Goal: Task Accomplishment & Management: Manage account settings

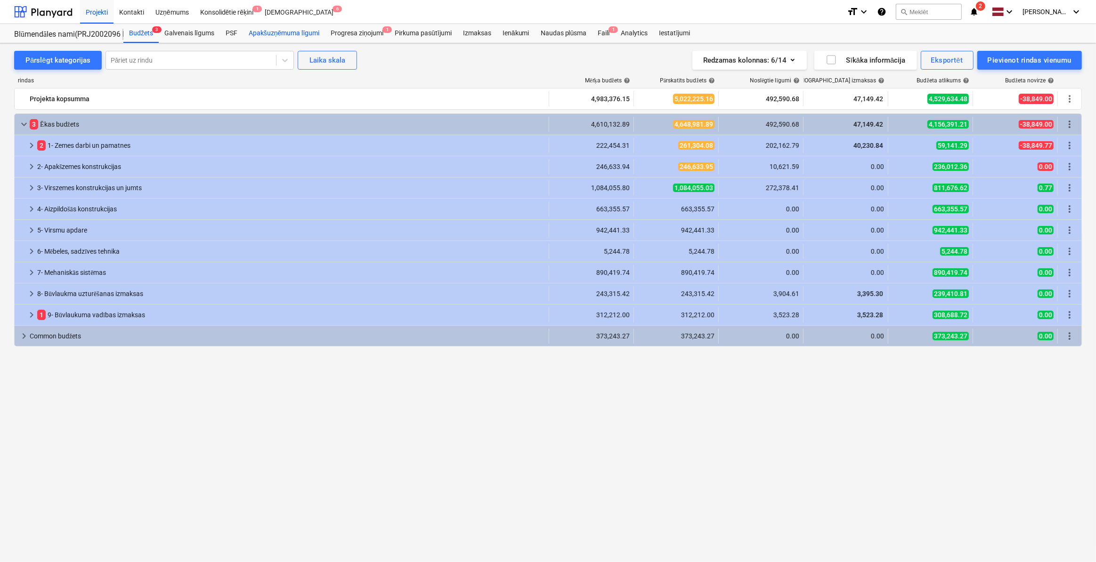
drag, startPoint x: 232, startPoint y: 33, endPoint x: 269, endPoint y: 33, distance: 36.3
click at [233, 33] on div "PSF" at bounding box center [231, 33] width 23 height 19
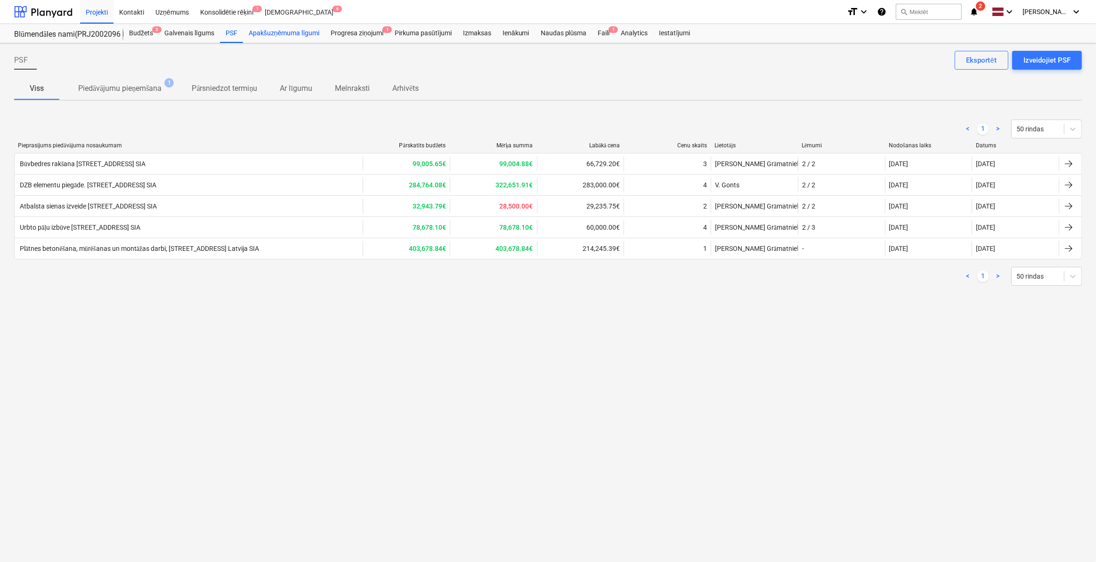
click at [270, 36] on div "Apakšuzņēmuma līgumi" at bounding box center [284, 33] width 82 height 19
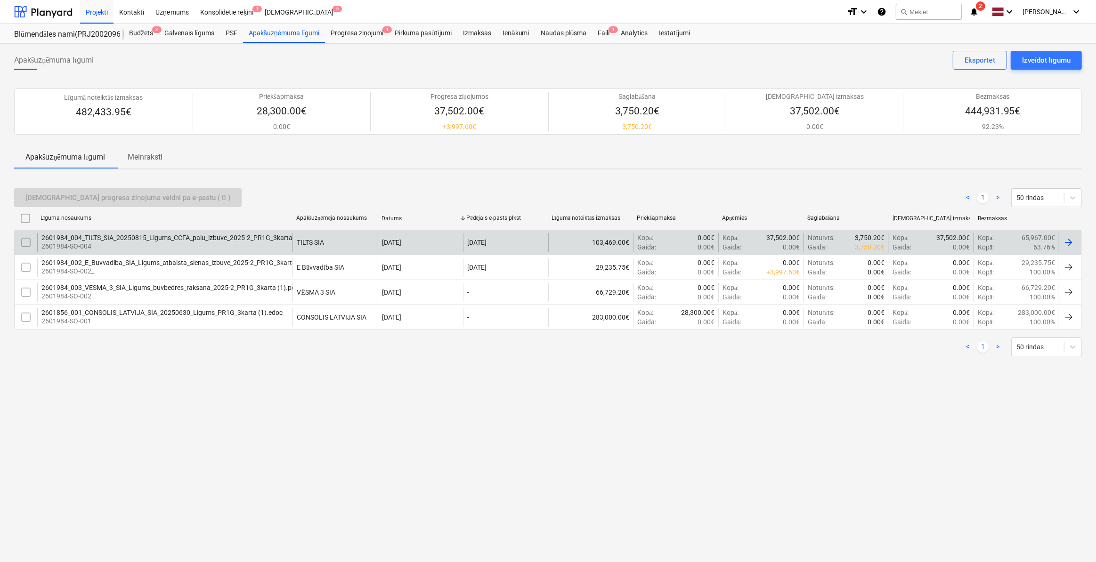
click at [139, 239] on div "2601984_004_TILTS_SIA_20250815_Ligums_CCFA_palu_izbuve_2025-2_PR1G_3karta.pdf" at bounding box center [172, 238] width 263 height 8
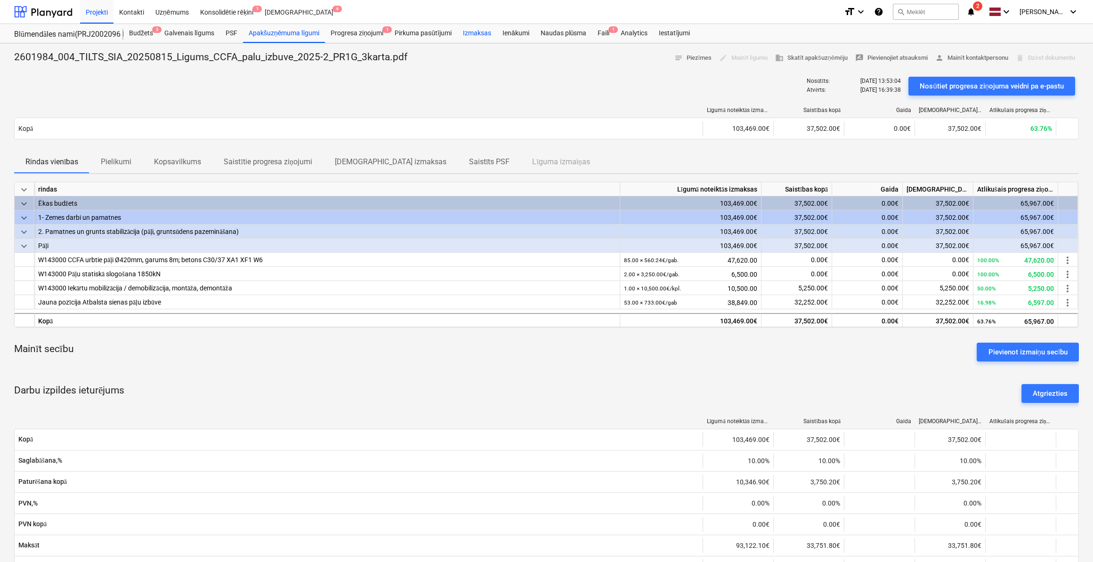
click at [484, 33] on div "Izmaksas" at bounding box center [477, 33] width 40 height 19
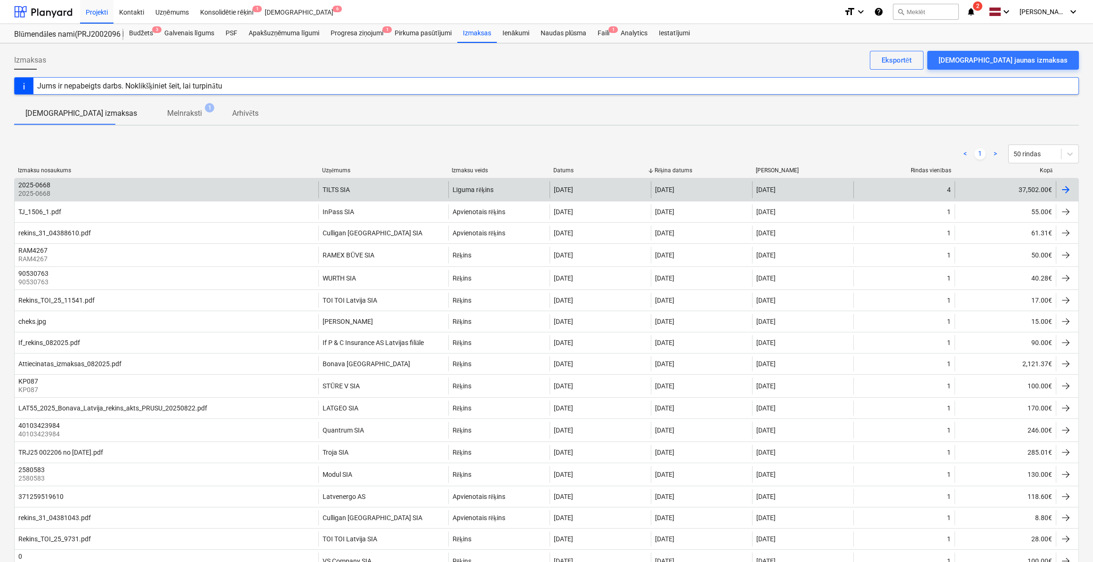
click at [1068, 187] on div at bounding box center [1065, 189] width 11 height 11
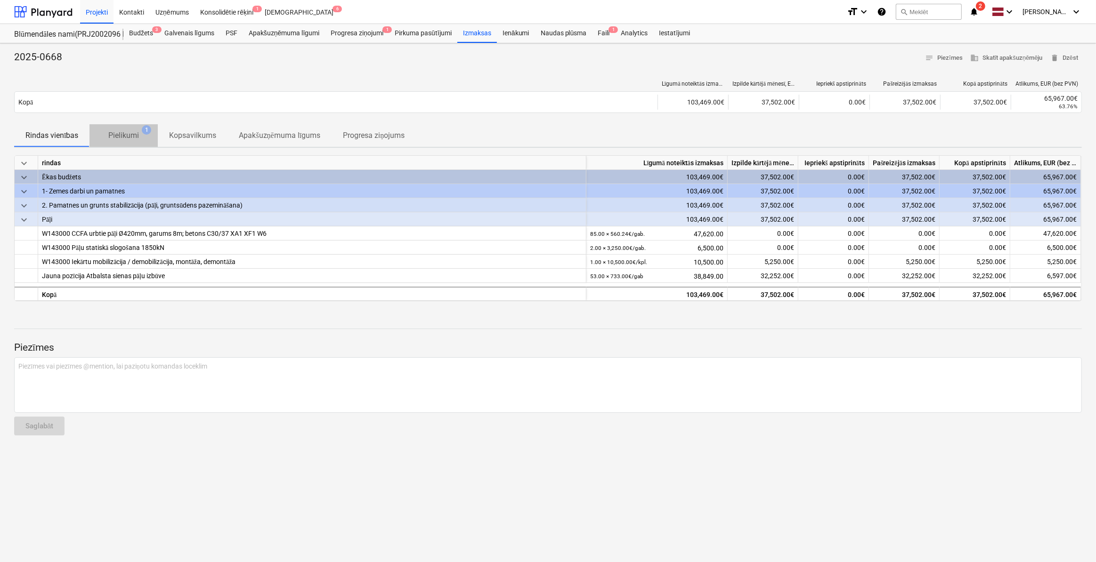
click at [122, 141] on p "Pielikumi" at bounding box center [123, 135] width 31 height 11
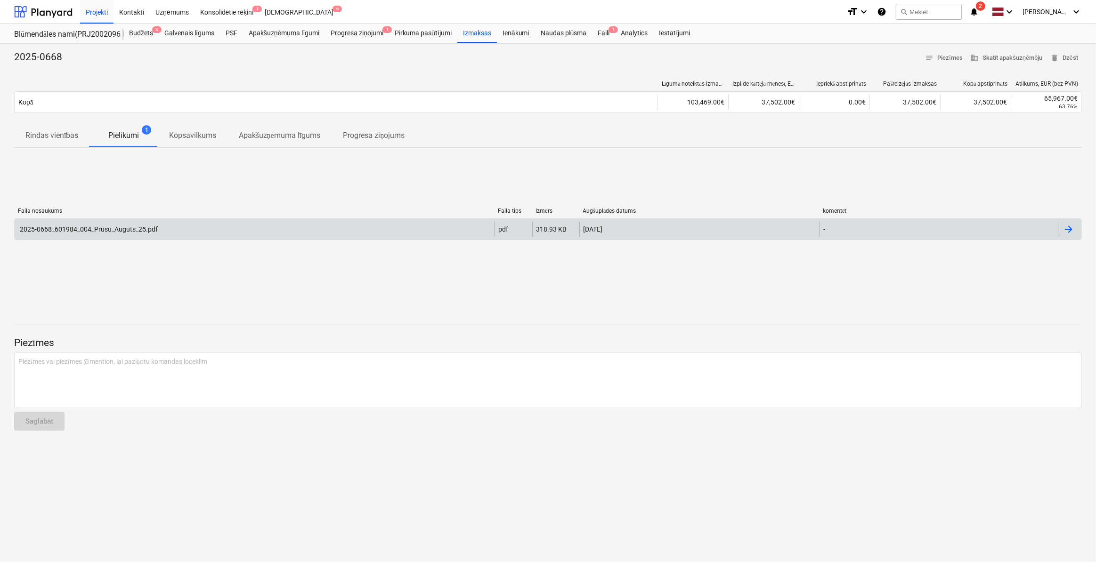
click at [191, 228] on div "2025-0668_601984_004_Prusu_Auguts_25.pdf" at bounding box center [255, 229] width 480 height 15
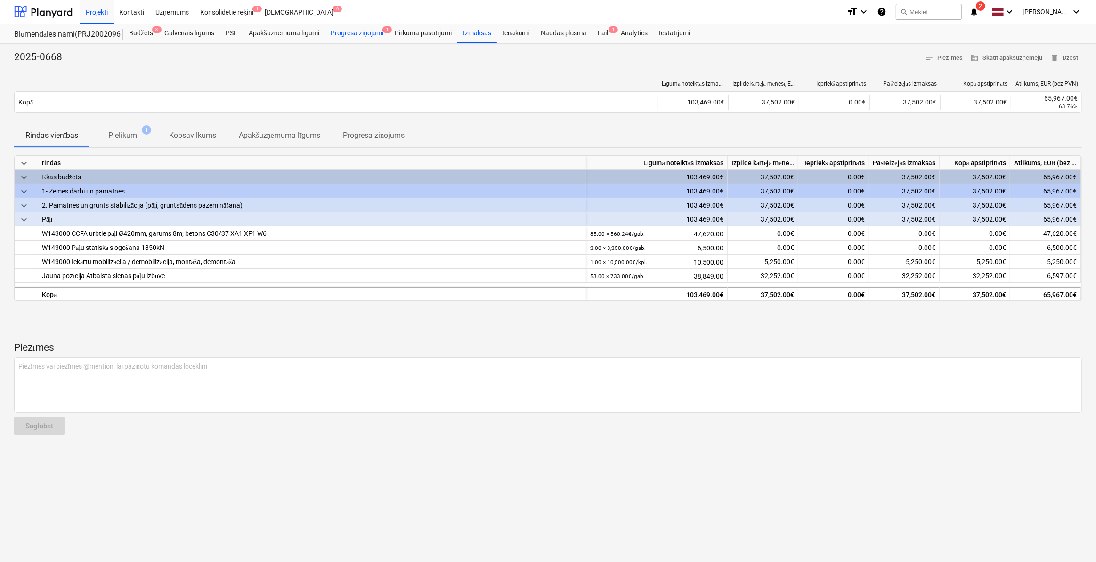
click at [345, 34] on div "Progresa ziņojumi 1" at bounding box center [357, 33] width 64 height 19
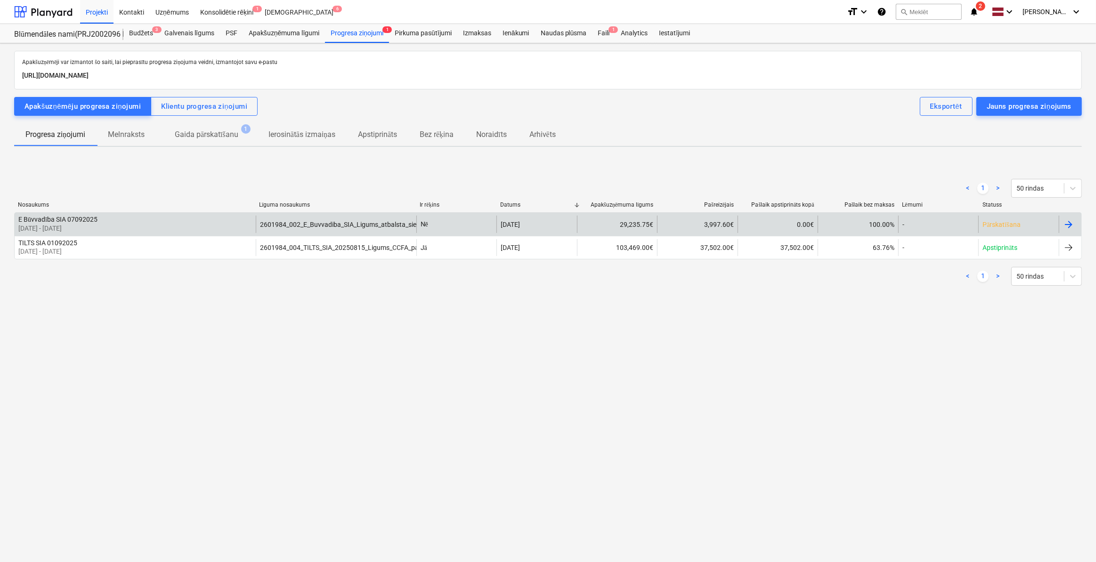
click at [887, 226] on span "100.00%" at bounding box center [881, 225] width 25 height 8
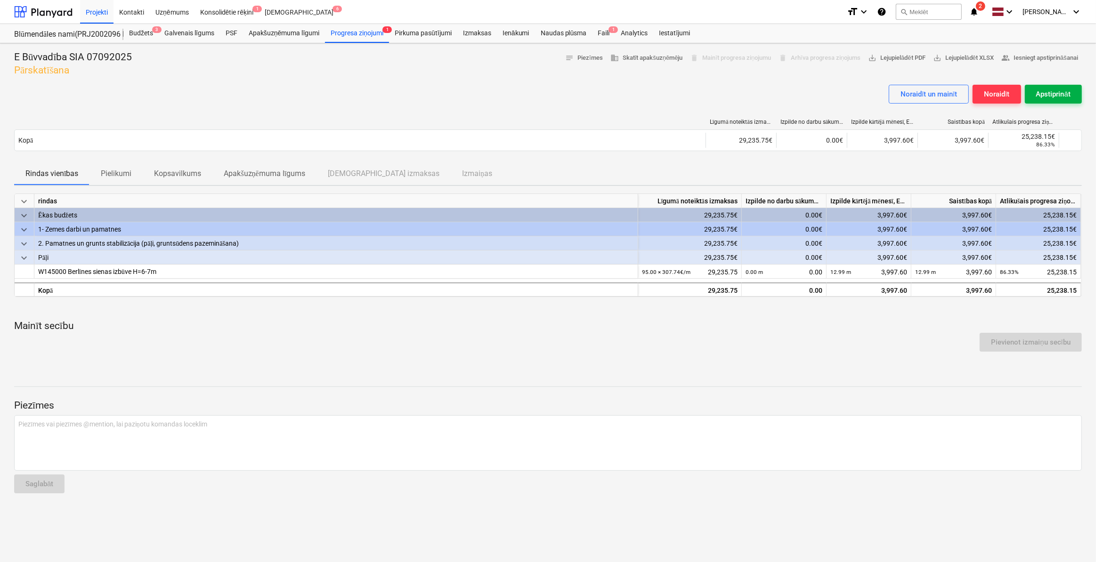
click at [1047, 90] on div "Apstiprināt" at bounding box center [1053, 94] width 34 height 12
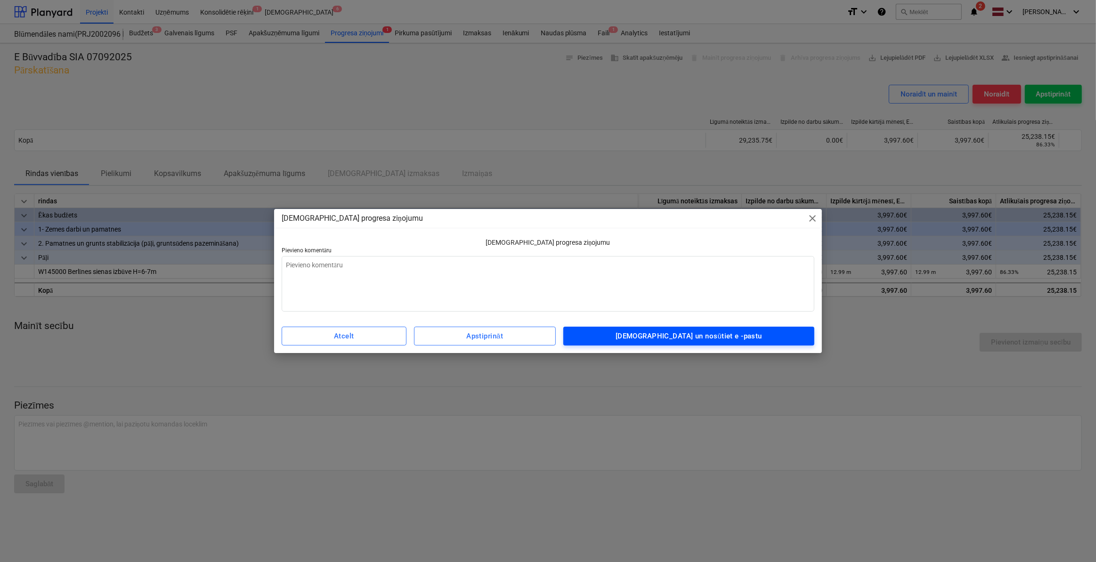
click at [648, 336] on div "[DEMOGRAPHIC_DATA] un nosūtiet e -pastu" at bounding box center [689, 336] width 147 height 12
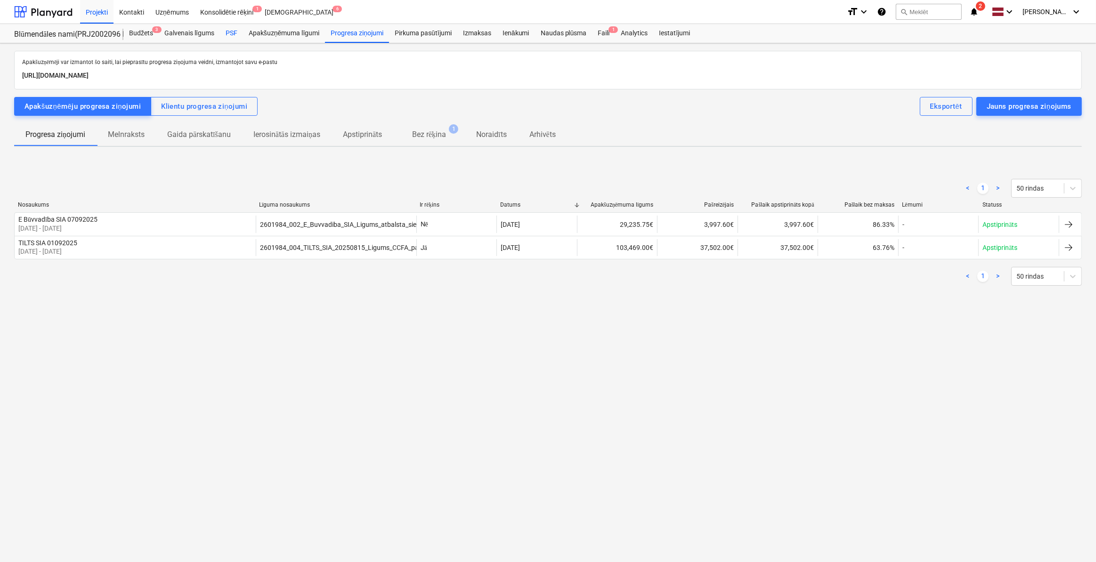
click at [228, 31] on div "PSF" at bounding box center [231, 33] width 23 height 19
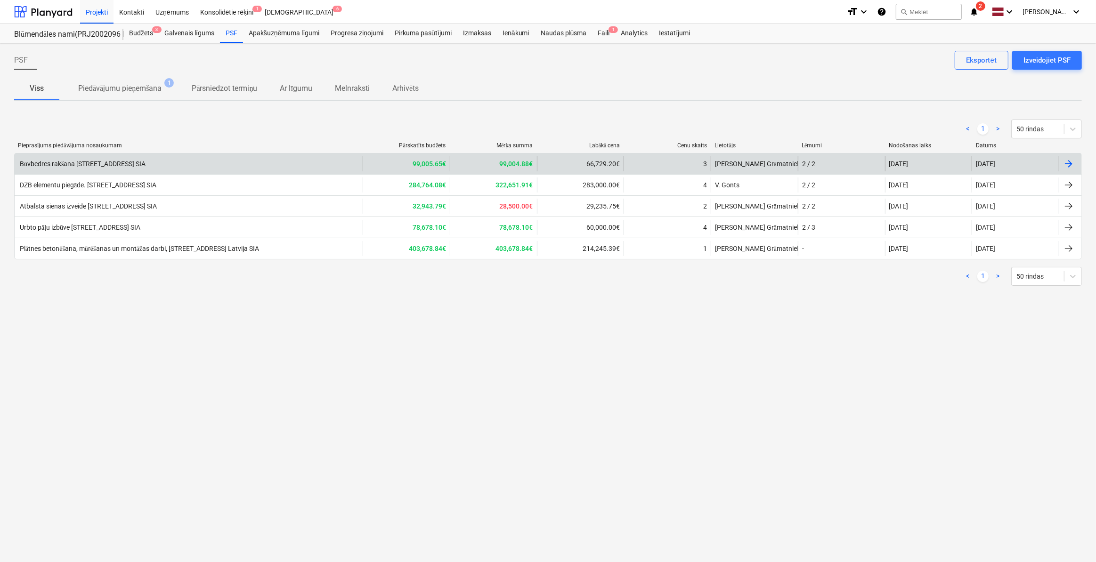
click at [448, 161] on div "99,005.65€" at bounding box center [406, 163] width 87 height 15
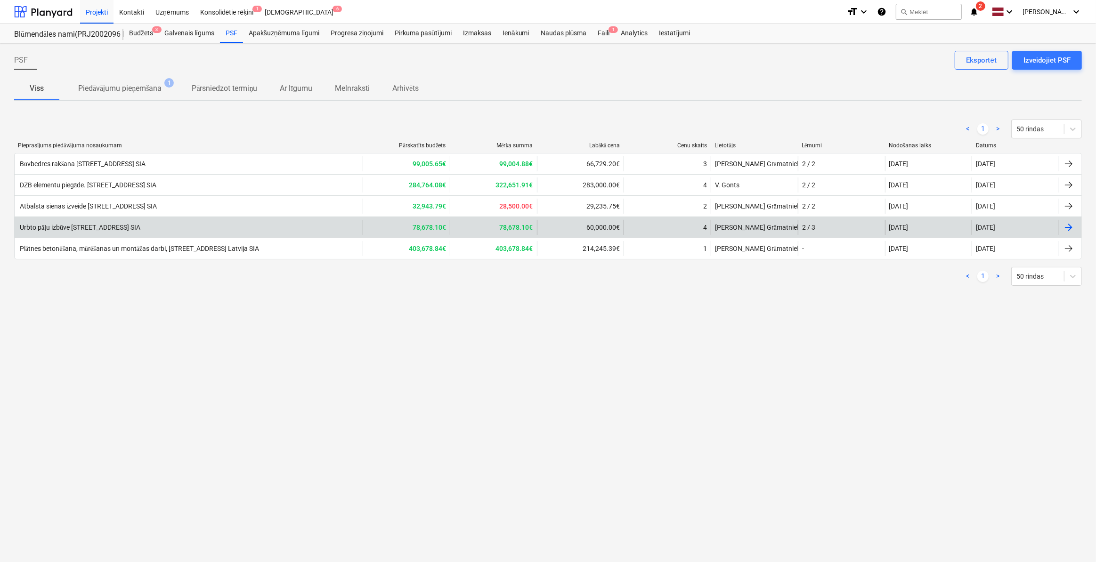
click at [198, 217] on div "Urbto pāļu izbūve [STREET_ADDRESS] SIA 78,678.10€ 78,678.10€ 60,000.00€ 4 J. Gr…" at bounding box center [548, 227] width 1068 height 21
click at [201, 221] on div "Urbto pāļu izbūve [STREET_ADDRESS] SIA" at bounding box center [189, 227] width 348 height 15
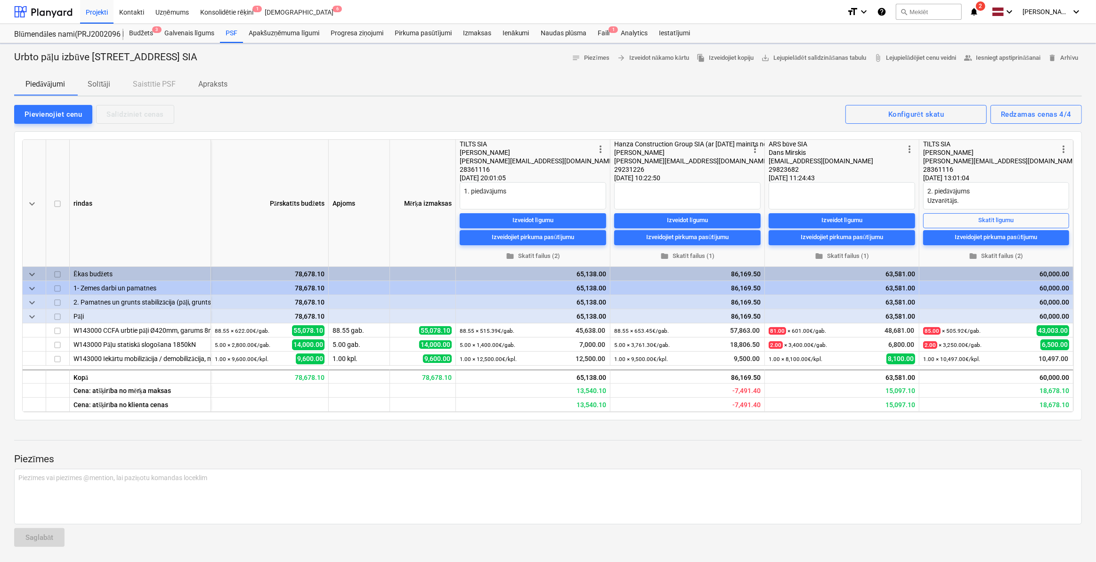
type textarea "x"
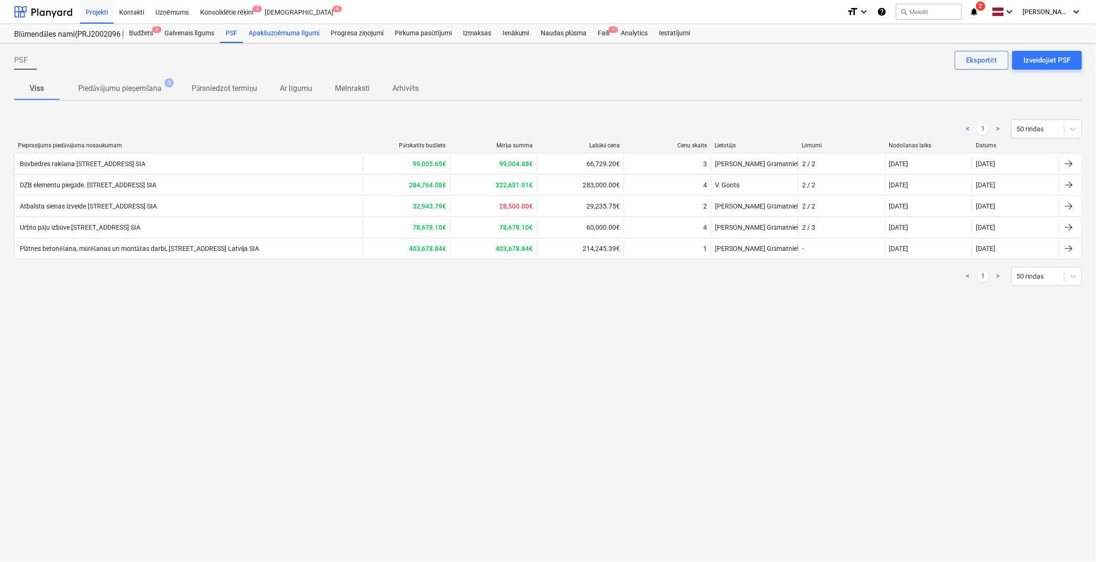
click at [290, 38] on div "Apakšuzņēmuma līgumi" at bounding box center [284, 33] width 82 height 19
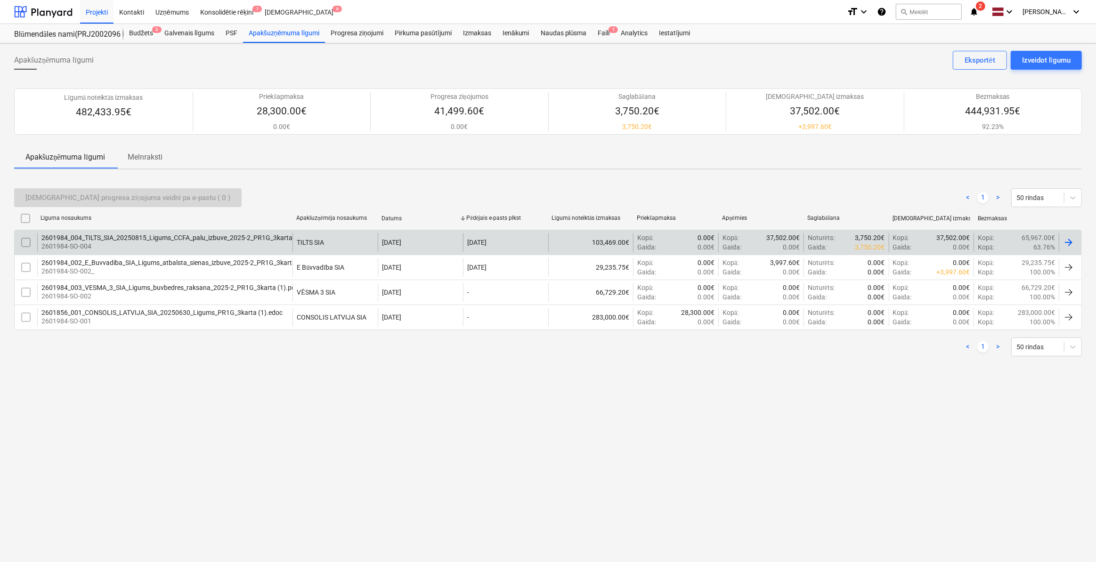
click at [217, 244] on p "2601984-SO-004" at bounding box center [172, 246] width 263 height 9
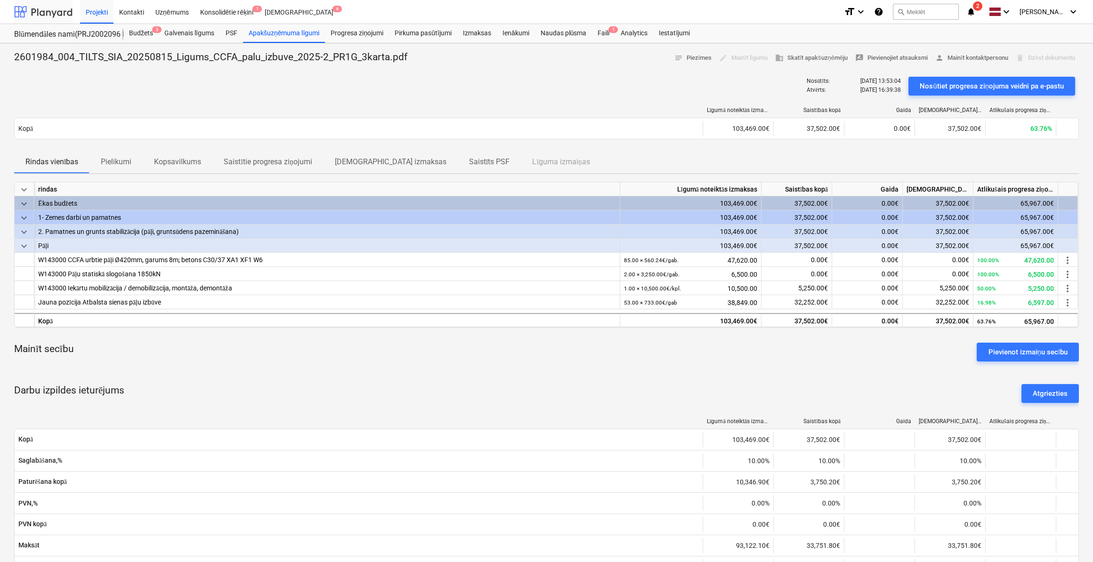
click at [60, 14] on div at bounding box center [43, 12] width 58 height 24
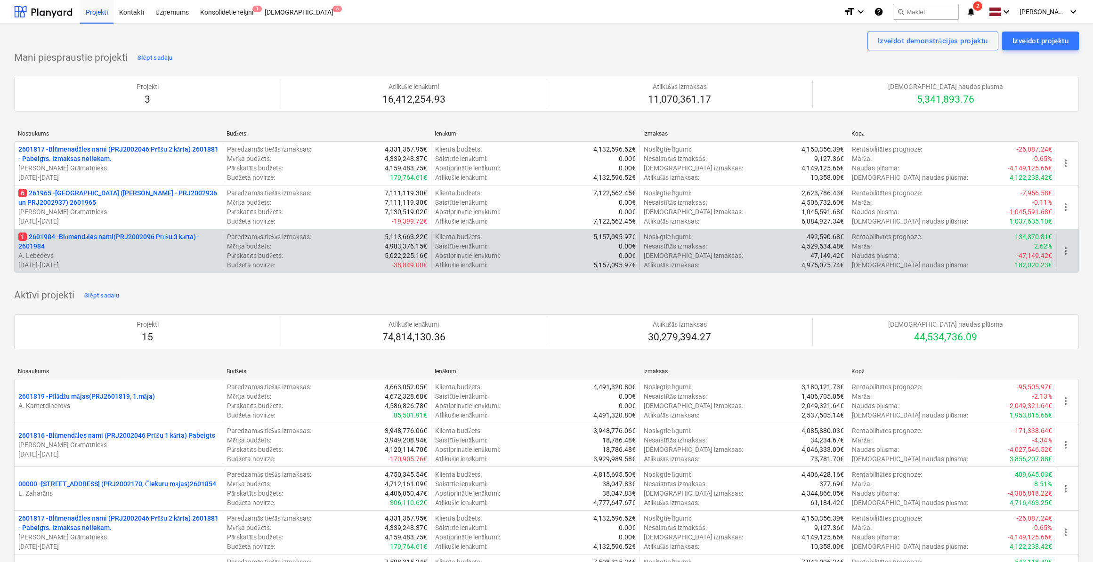
click at [81, 246] on p "1 2601984 - Blūmendāles nami(PRJ2002096 Prūšu 3 kārta) - 2601984" at bounding box center [118, 241] width 201 height 19
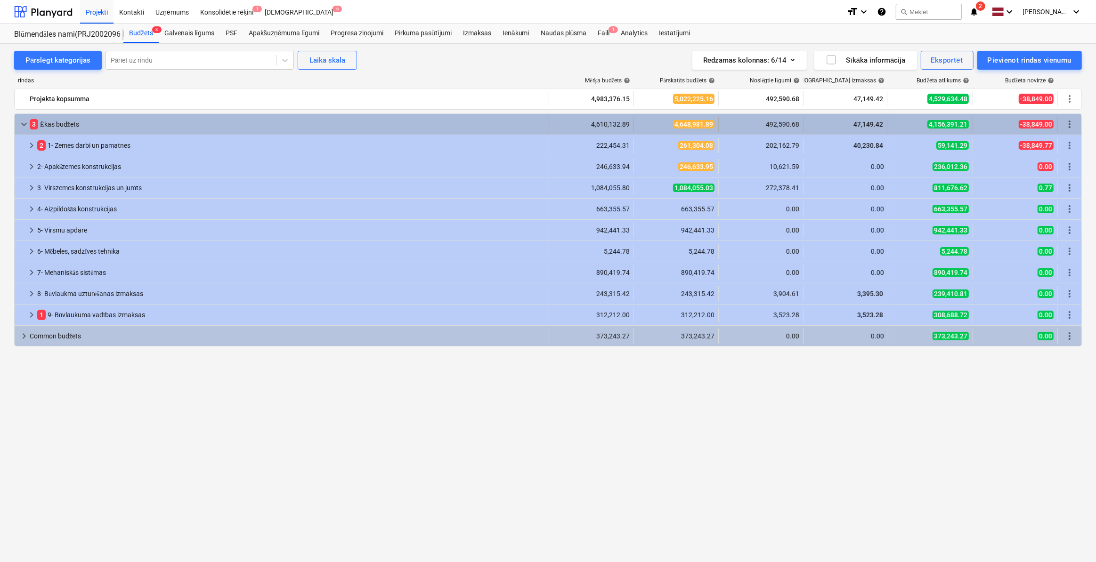
click at [21, 124] on span "keyboard_arrow_down" at bounding box center [23, 124] width 11 height 11
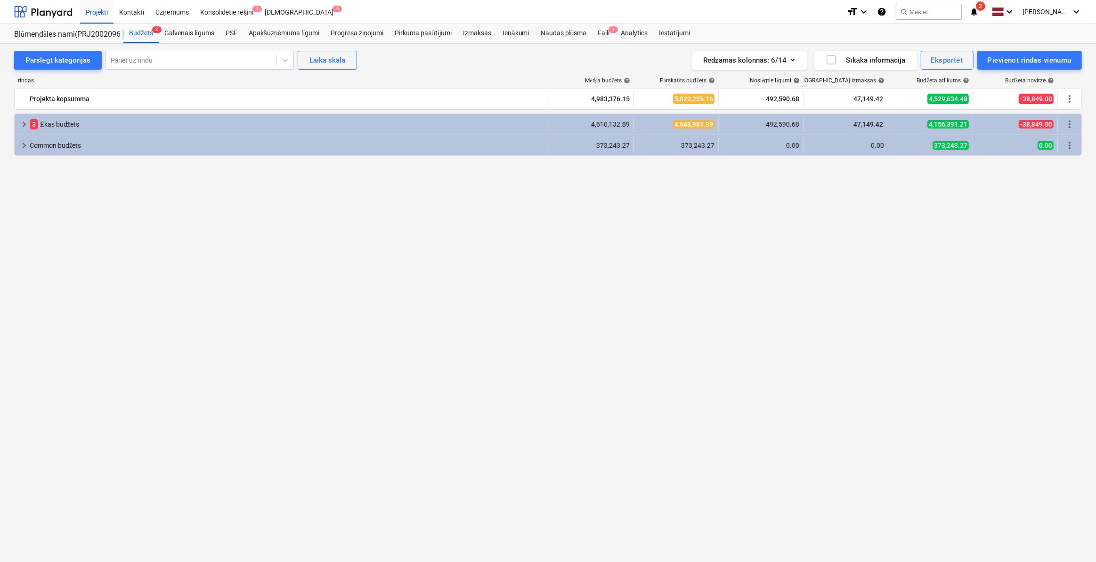
click at [21, 124] on span "keyboard_arrow_right" at bounding box center [23, 124] width 11 height 11
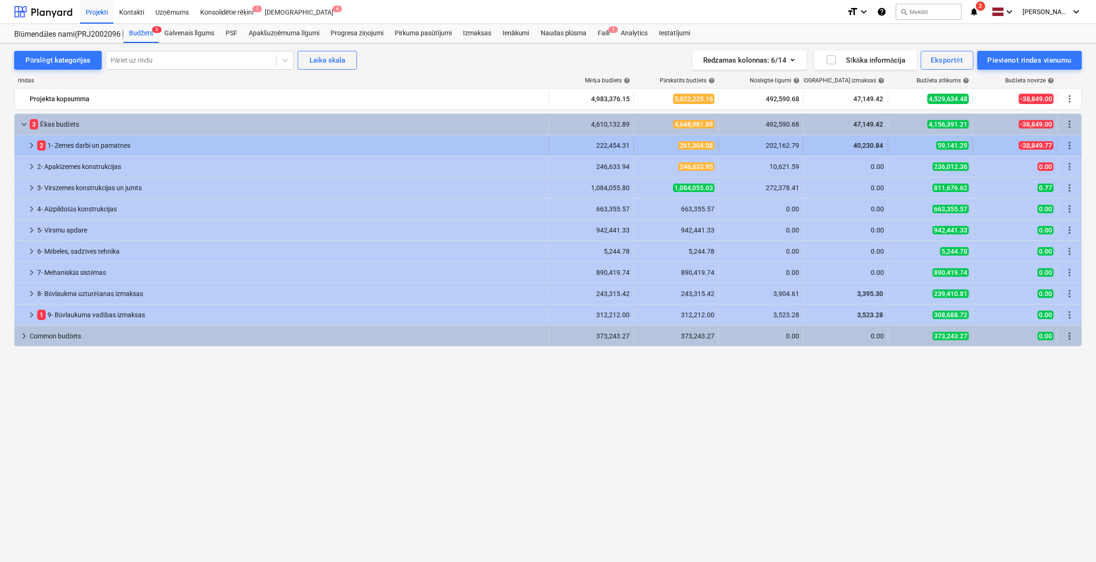
click at [28, 144] on span "keyboard_arrow_right" at bounding box center [31, 145] width 11 height 11
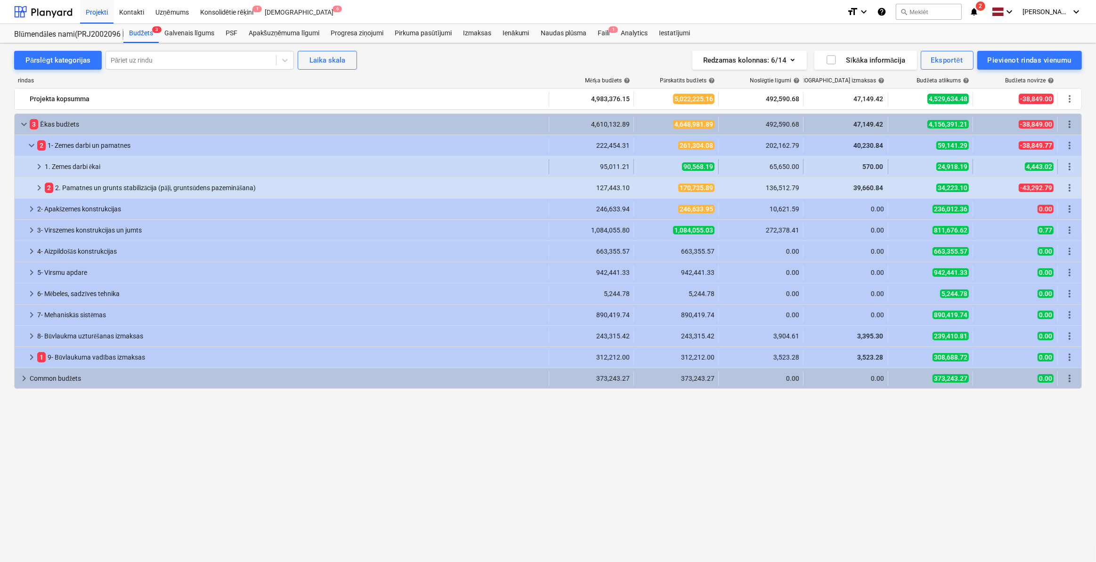
click at [36, 171] on span "keyboard_arrow_right" at bounding box center [38, 166] width 11 height 11
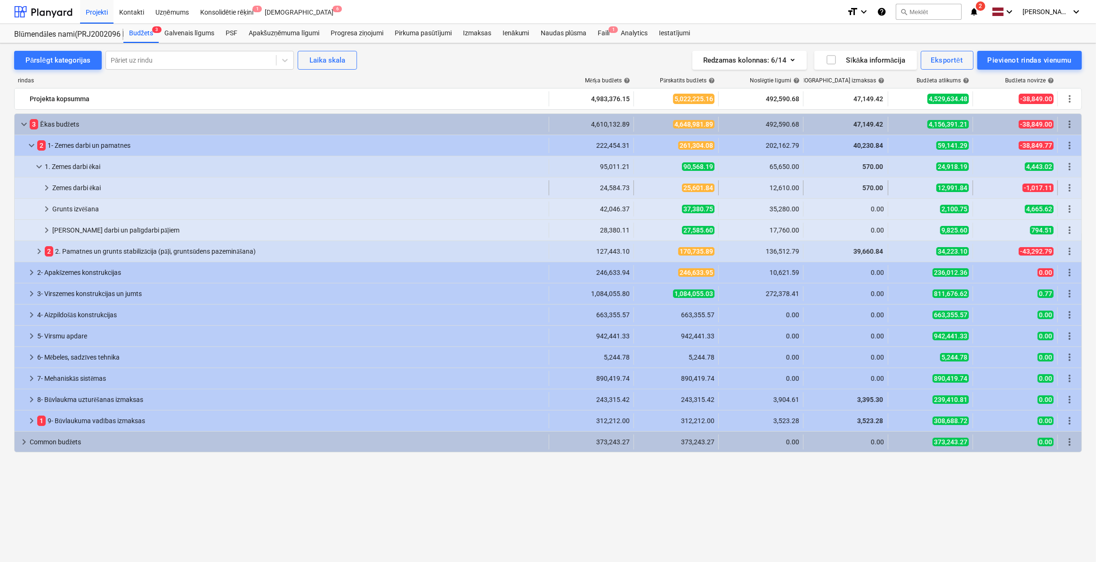
click at [45, 189] on span "keyboard_arrow_right" at bounding box center [46, 187] width 11 height 11
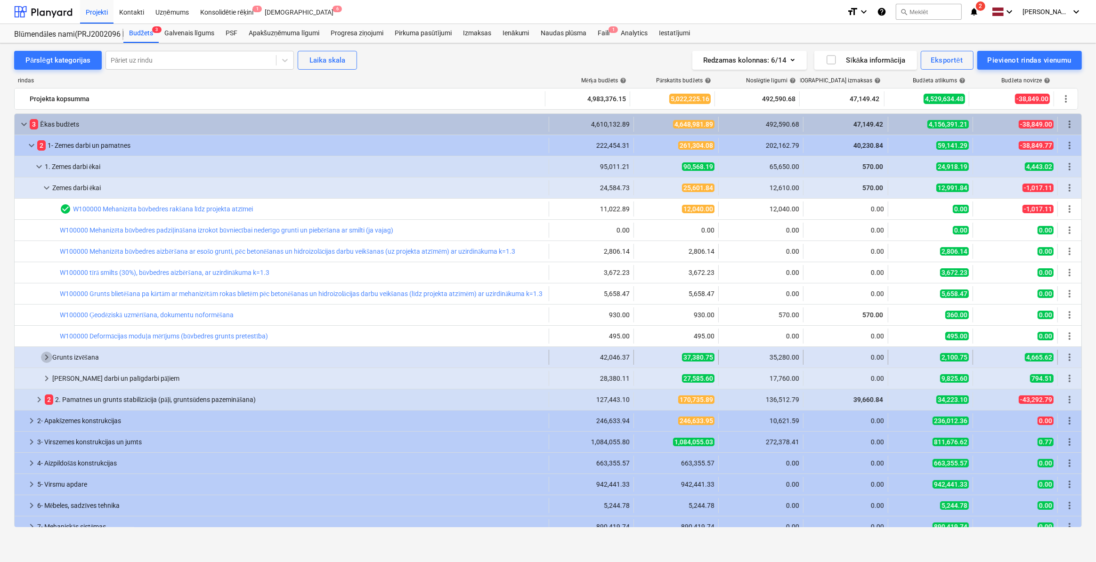
click at [47, 357] on span "keyboard_arrow_right" at bounding box center [46, 357] width 11 height 11
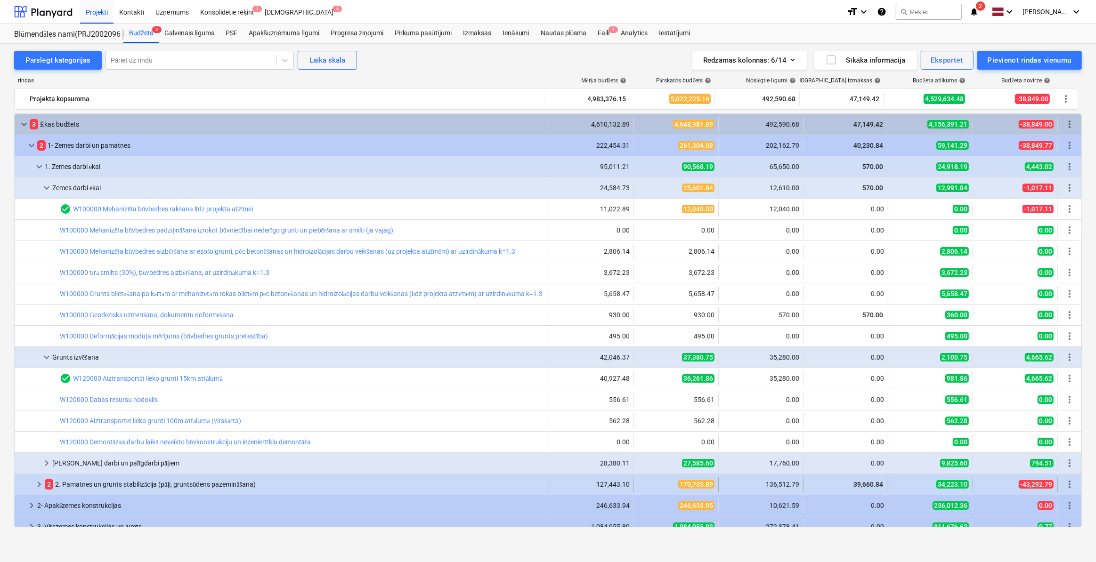
click at [41, 485] on span "keyboard_arrow_right" at bounding box center [38, 484] width 11 height 11
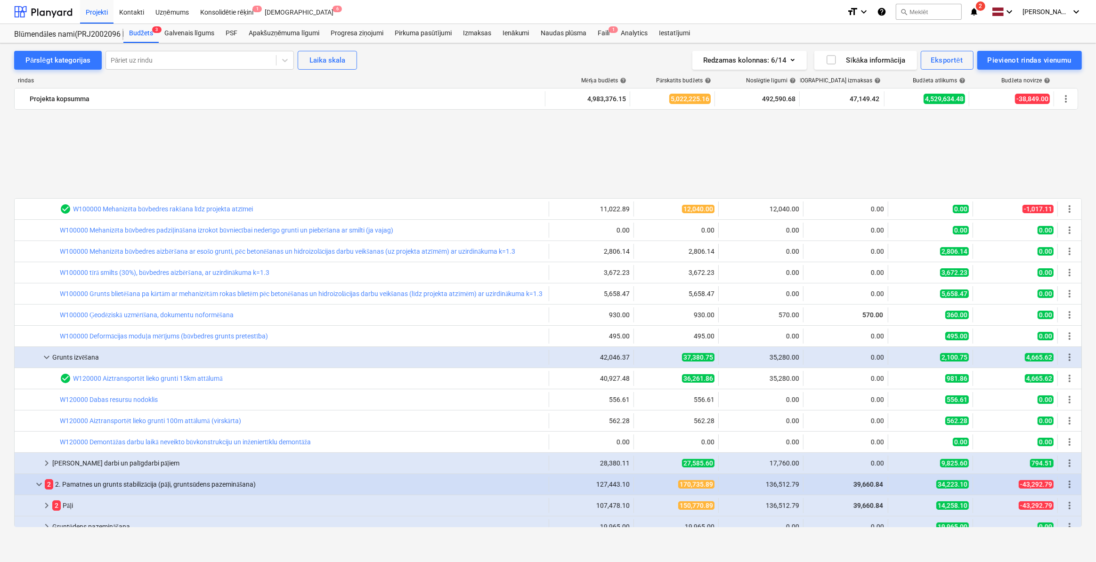
scroll to position [114, 0]
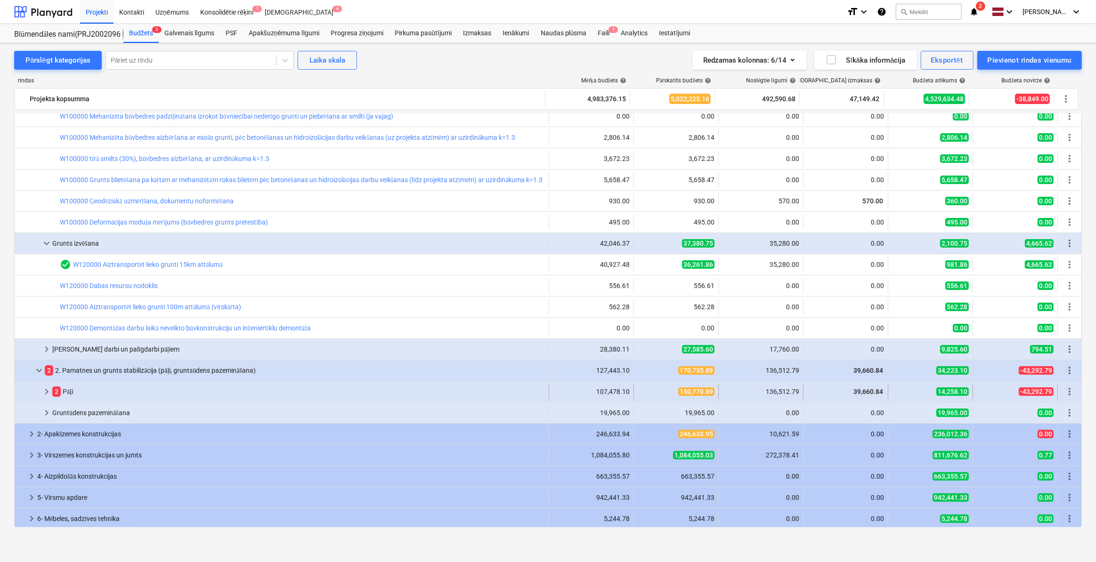
click at [47, 392] on span "keyboard_arrow_right" at bounding box center [46, 391] width 11 height 11
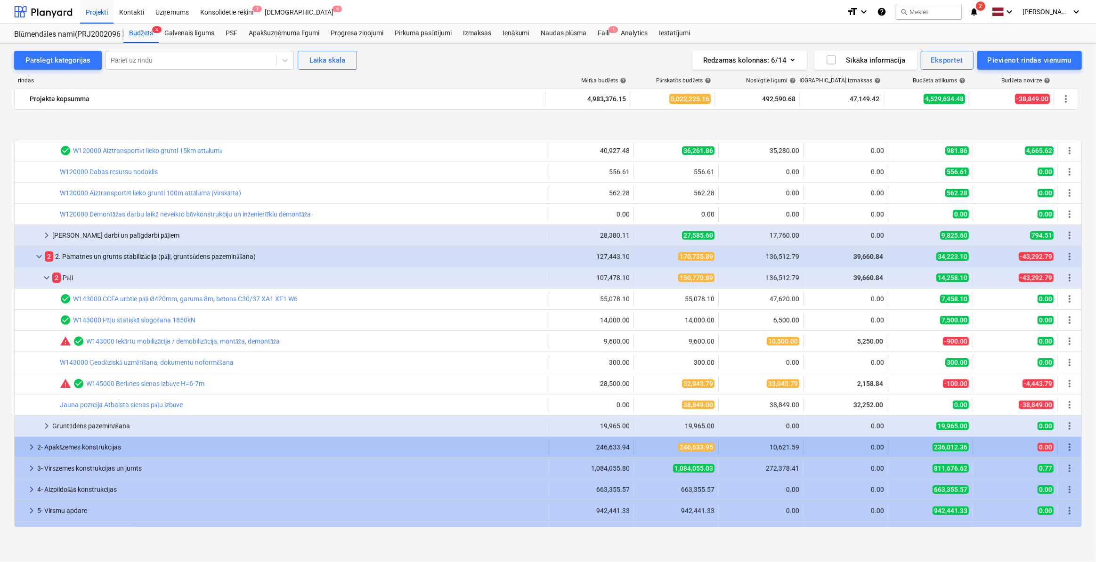
scroll to position [285, 0]
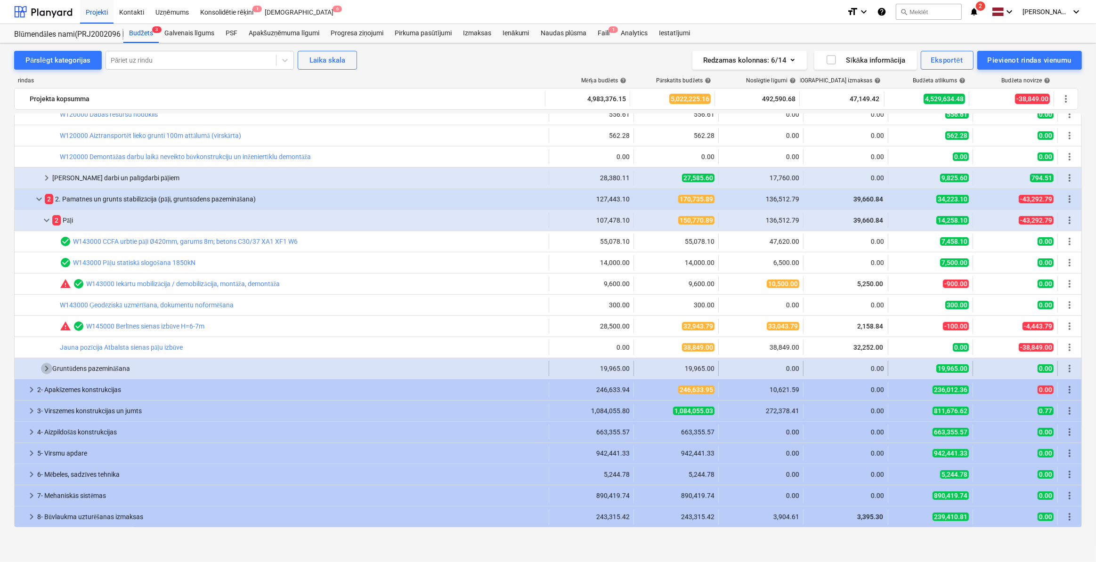
click at [43, 370] on span "keyboard_arrow_right" at bounding box center [46, 368] width 11 height 11
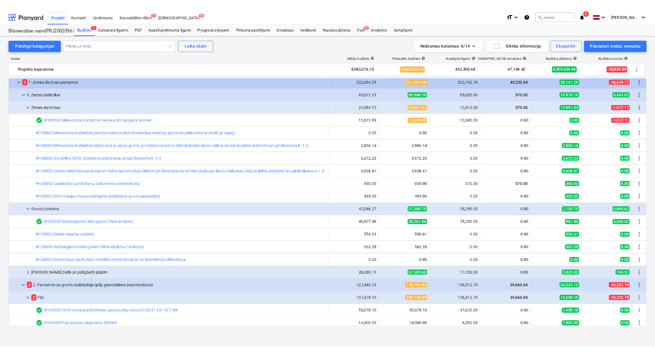
scroll to position [0, 0]
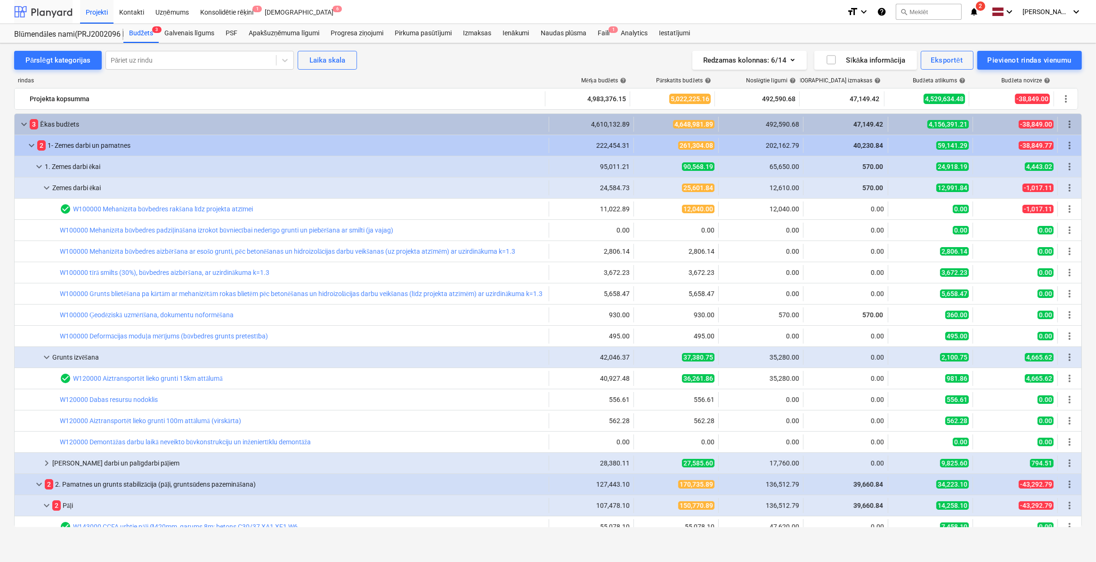
click at [49, 14] on div at bounding box center [43, 12] width 58 height 24
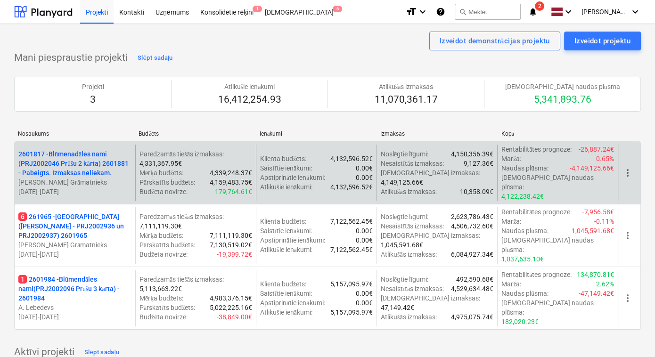
click at [326, 145] on div "Klienta budžets : 4,132,596.52€ Saistītie ienākumi : 0.00€ Apstiprinātie ienāku…" at bounding box center [316, 173] width 121 height 57
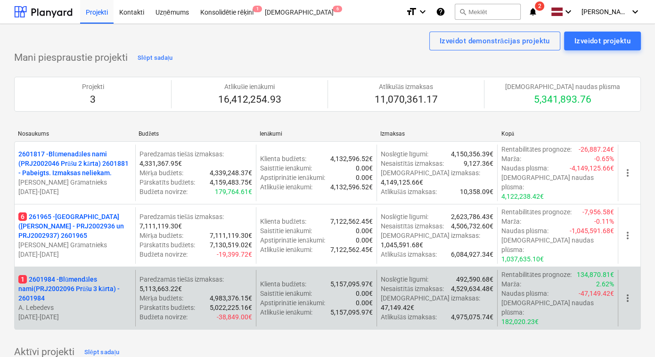
click at [326, 145] on div "2601817 - Blūmenadāles nami (PRJ2002046 Prūšu 2 kārta) 2601881 - Pabeigts. Izma…" at bounding box center [327, 235] width 627 height 188
